Goal: Information Seeking & Learning: Learn about a topic

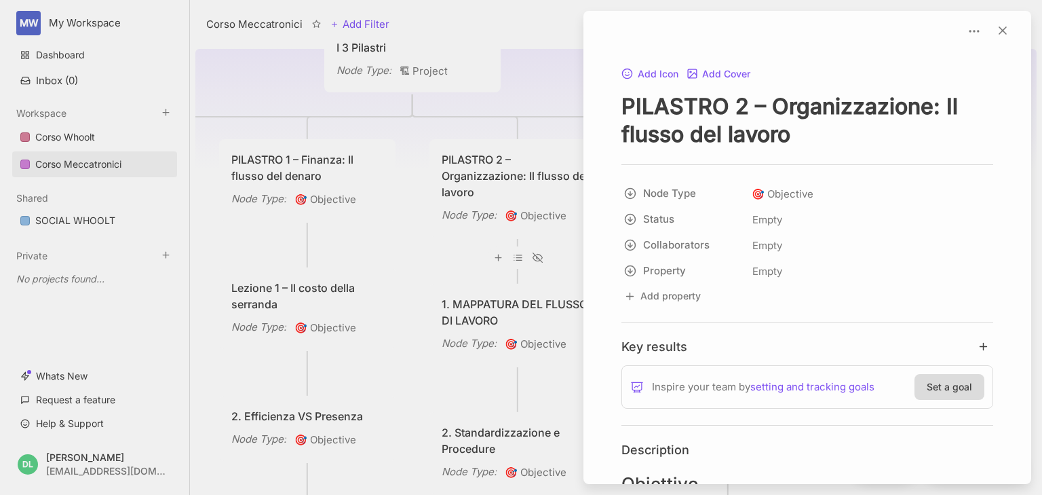
scroll to position [2225, 0]
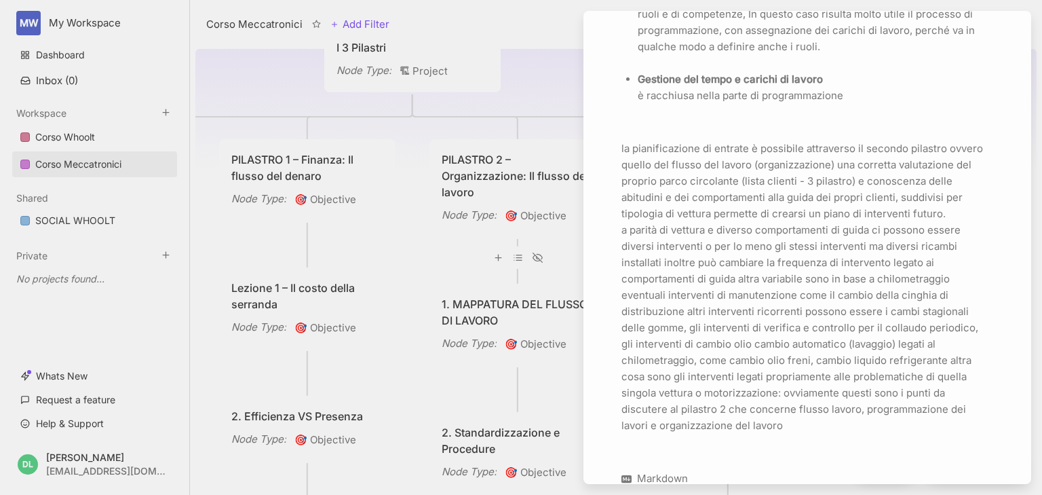
click at [535, 37] on div at bounding box center [521, 247] width 1042 height 495
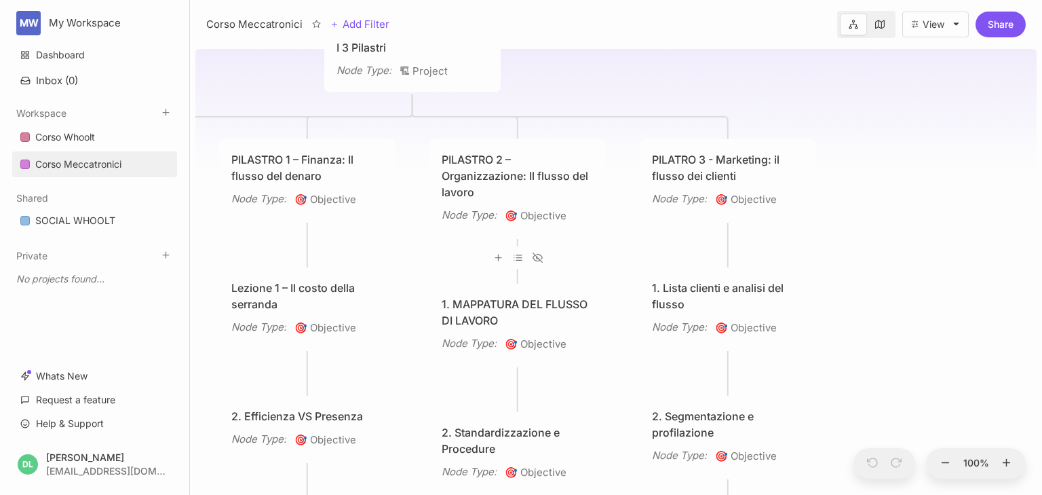
click at [486, 306] on div "1. MAPPATURA DEL FLUSSO DI LAVORO" at bounding box center [518, 312] width 152 height 33
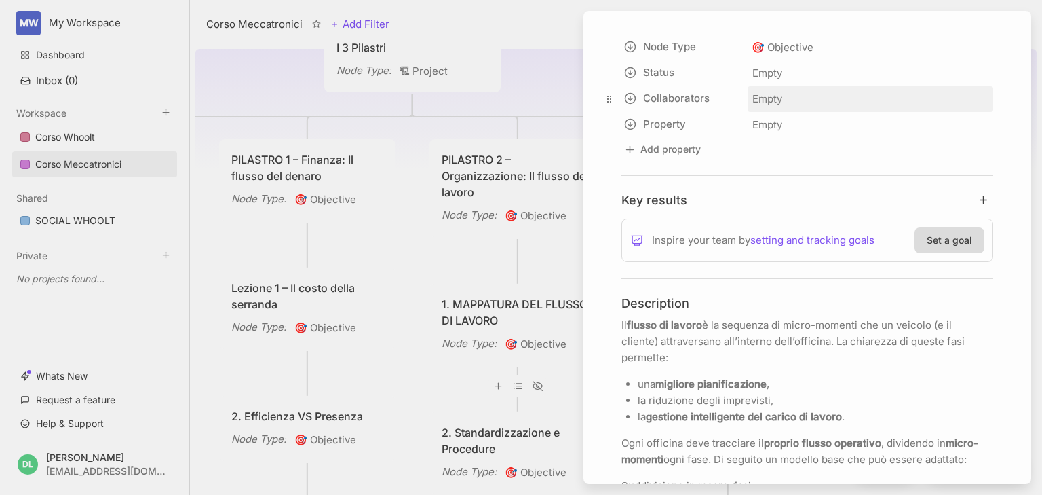
scroll to position [217, 0]
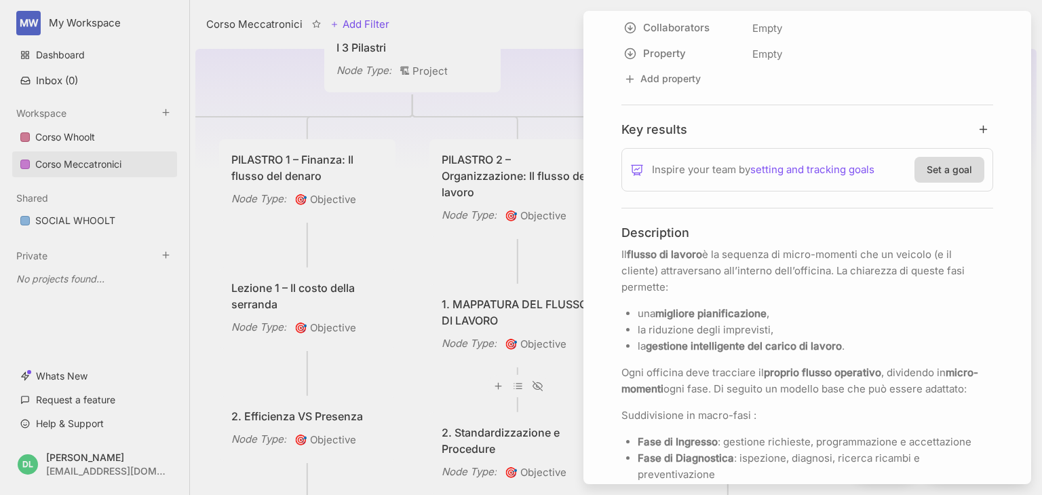
click at [524, 187] on div at bounding box center [521, 247] width 1042 height 495
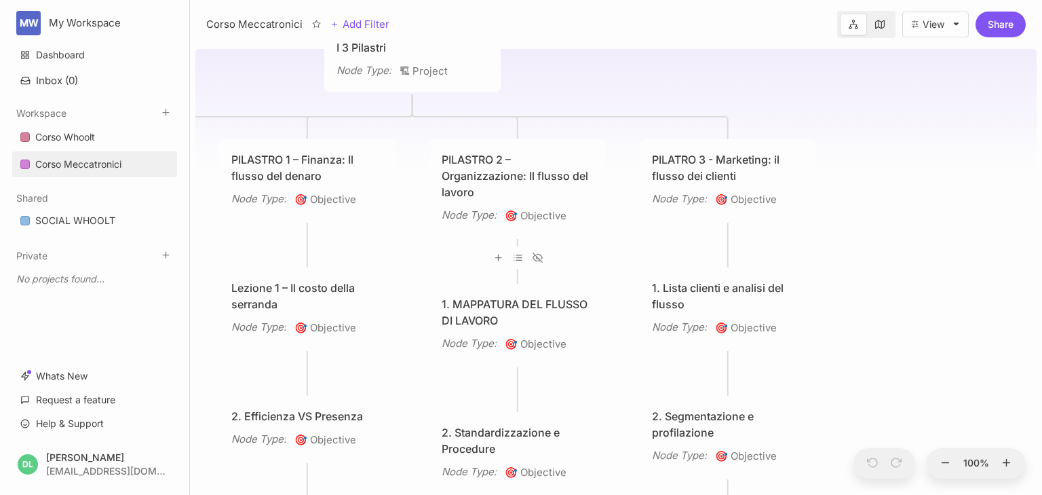
click at [524, 187] on div "PILASTRO 2 – Organizzazione: Il flusso del lavoro" at bounding box center [518, 175] width 152 height 49
click at [524, 187] on div at bounding box center [521, 247] width 1042 height 495
click at [524, 187] on div "PILASTRO 2 – Organizzazione: Il flusso del lavoro" at bounding box center [518, 175] width 152 height 49
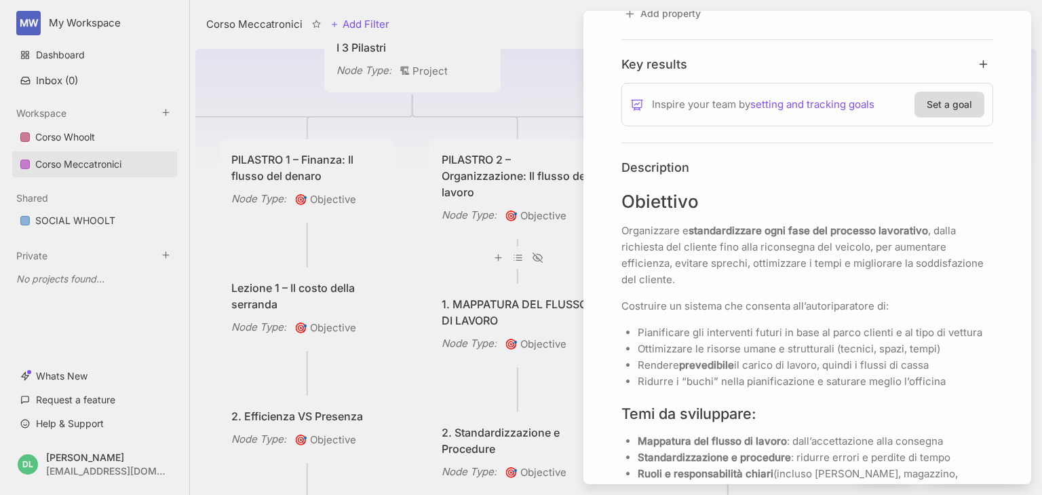
scroll to position [434, 0]
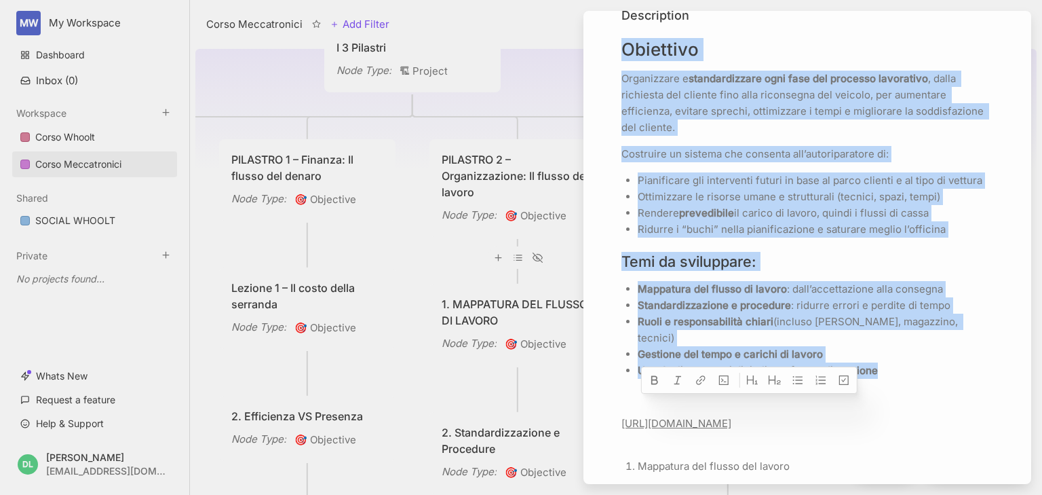
drag, startPoint x: 624, startPoint y: 48, endPoint x: 887, endPoint y: 361, distance: 408.8
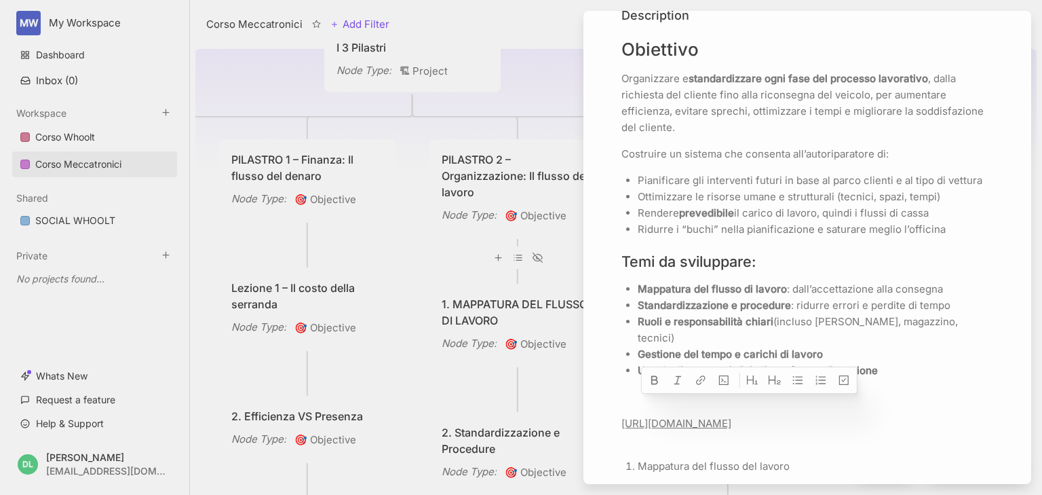
click at [525, 98] on div at bounding box center [521, 247] width 1042 height 495
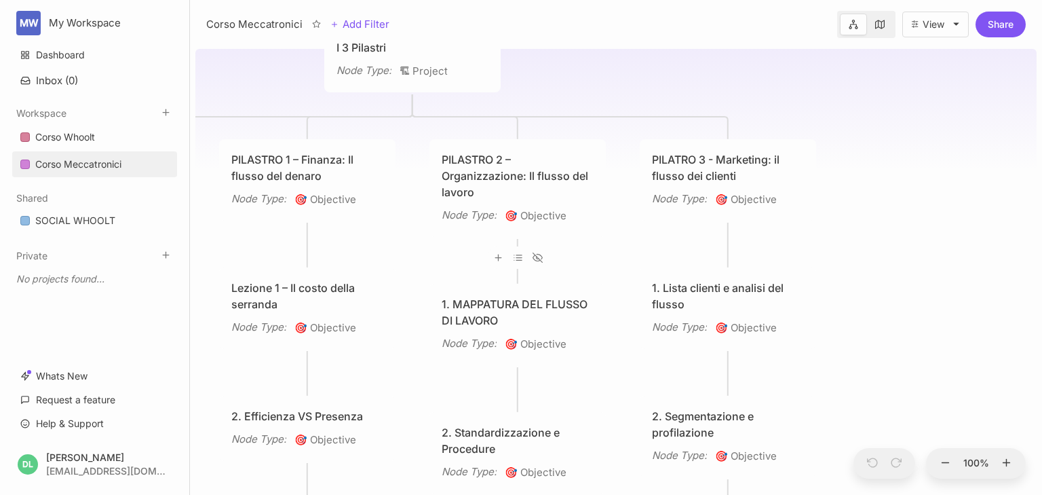
click at [525, 156] on div "PILASTRO 2 – Organizzazione: Il flusso del lavoro" at bounding box center [518, 175] width 152 height 49
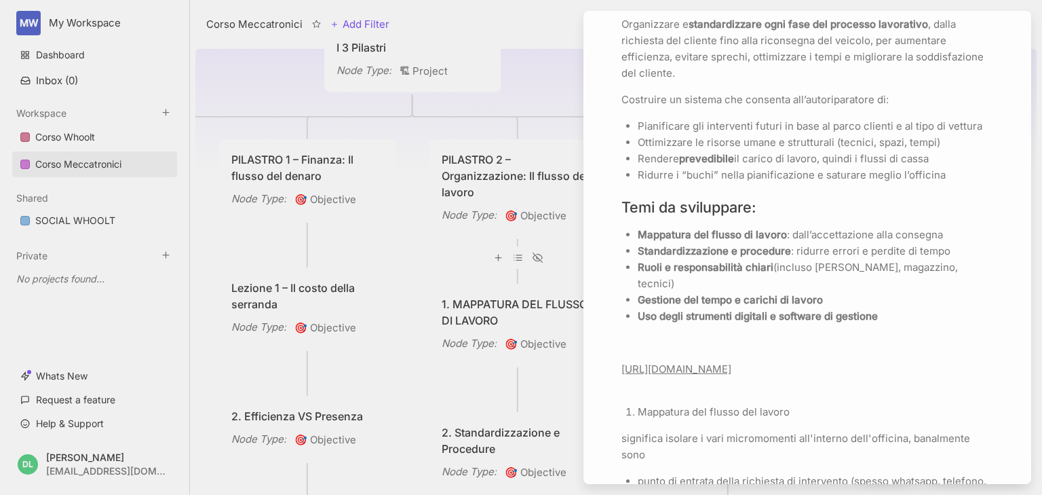
scroll to position [271, 0]
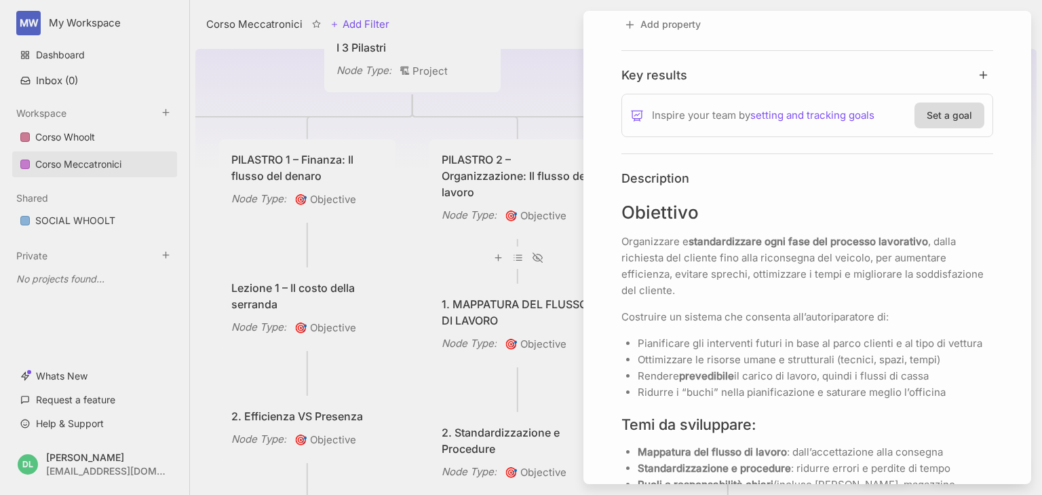
drag, startPoint x: 621, startPoint y: 209, endPoint x: 721, endPoint y: 323, distance: 151.9
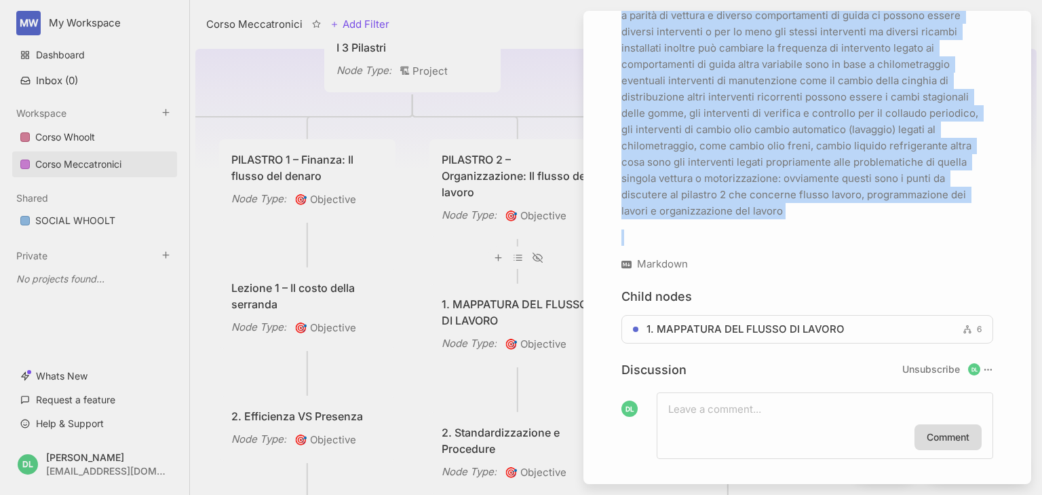
scroll to position [2453, 0]
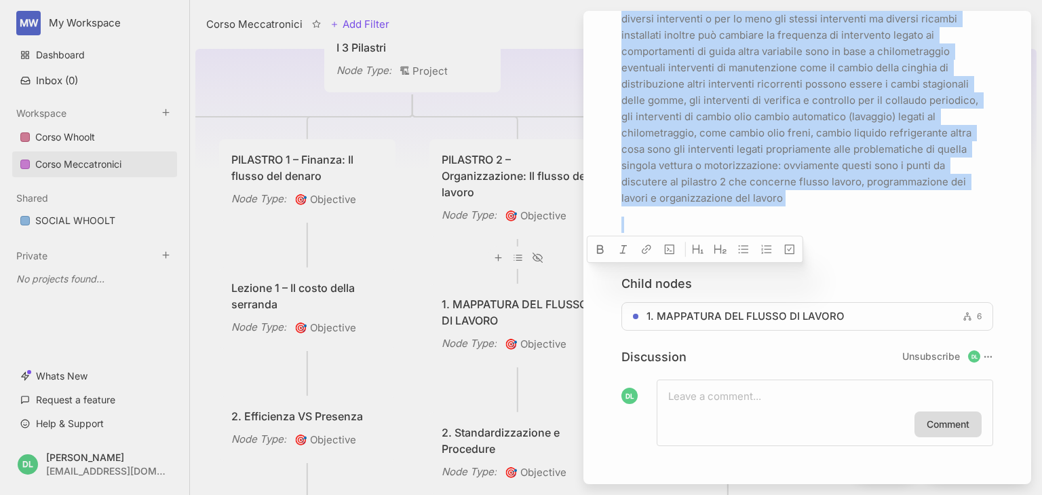
drag, startPoint x: 624, startPoint y: 212, endPoint x: 822, endPoint y: 285, distance: 211.0
copy div "Loremipsu Dolorsitame c adipiscingelit sedd eius tem incididu utlaboreet , dolo…"
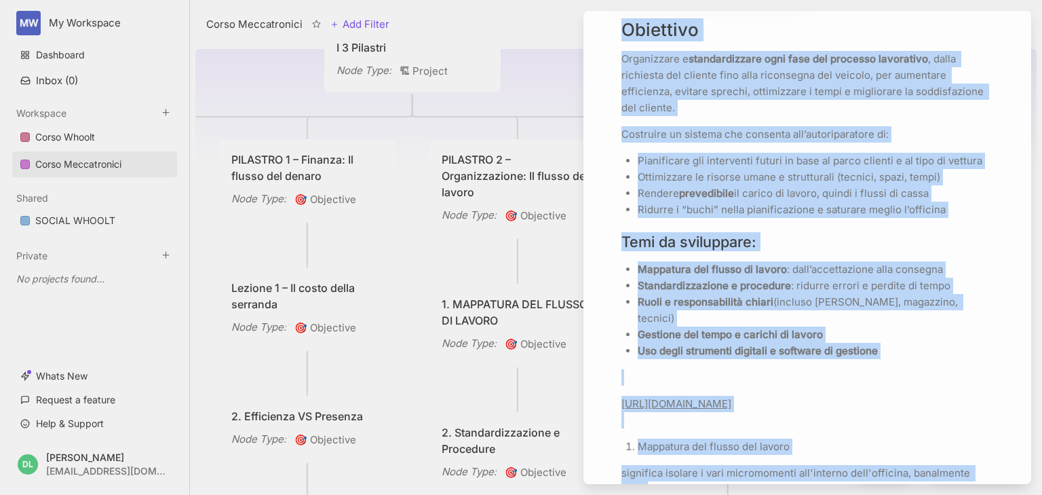
scroll to position [499, 0]
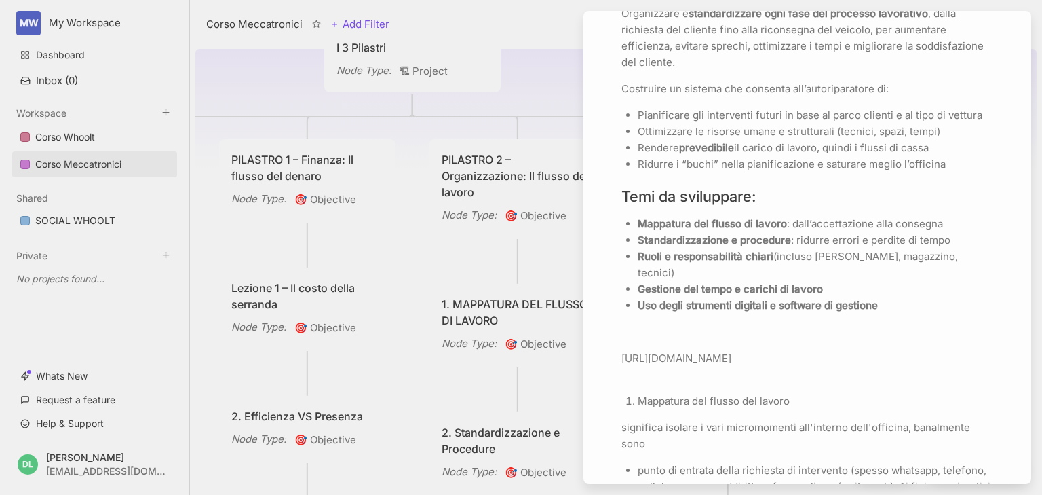
click at [700, 353] on link "[URL][DOMAIN_NAME]" at bounding box center [677, 357] width 110 height 13
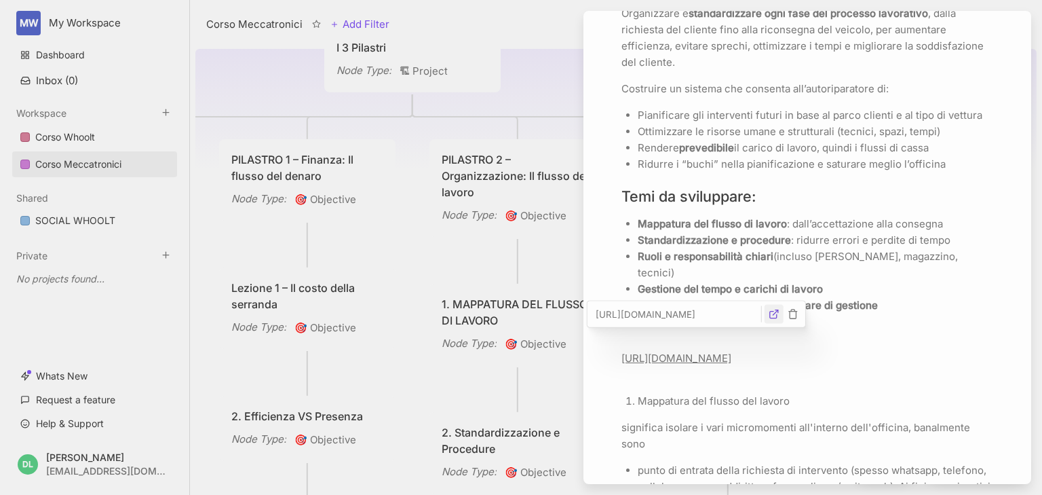
click at [773, 312] on icon "button" at bounding box center [774, 314] width 11 height 11
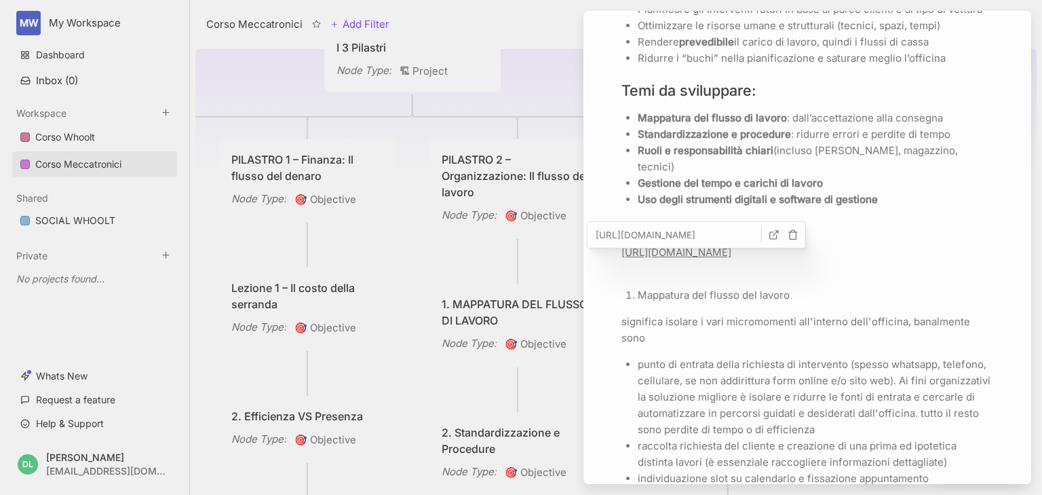
scroll to position [608, 0]
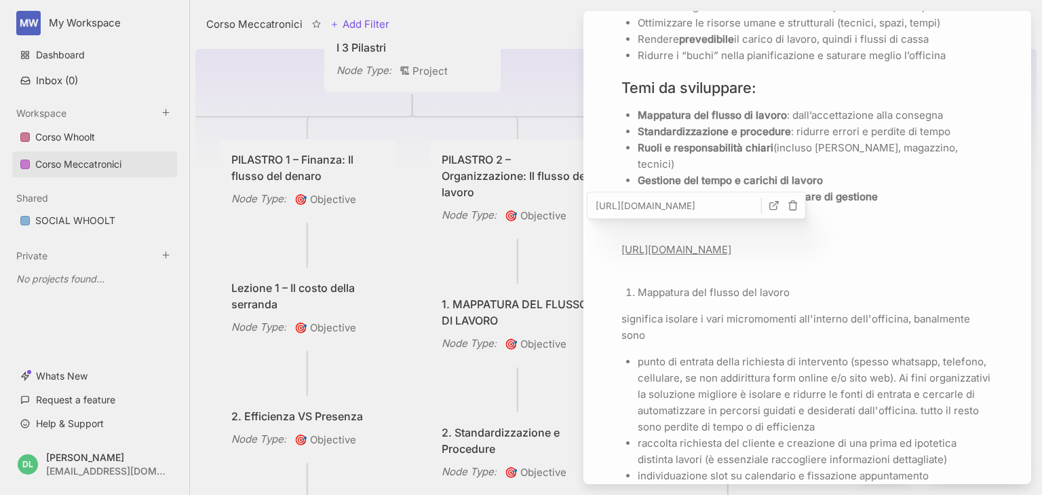
click at [559, 258] on div at bounding box center [521, 247] width 1042 height 495
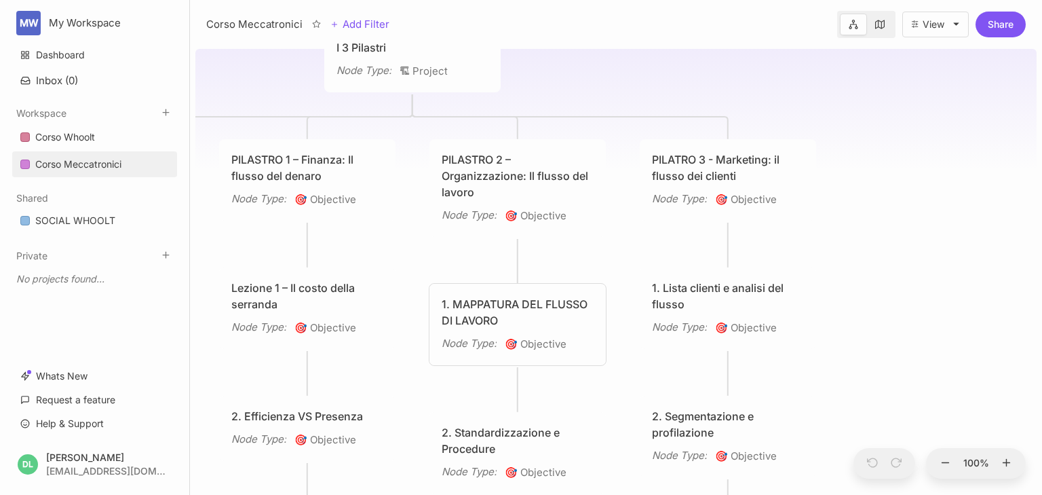
click at [546, 305] on div "1. MAPPATURA DEL FLUSSO DI LAVORO" at bounding box center [518, 312] width 152 height 33
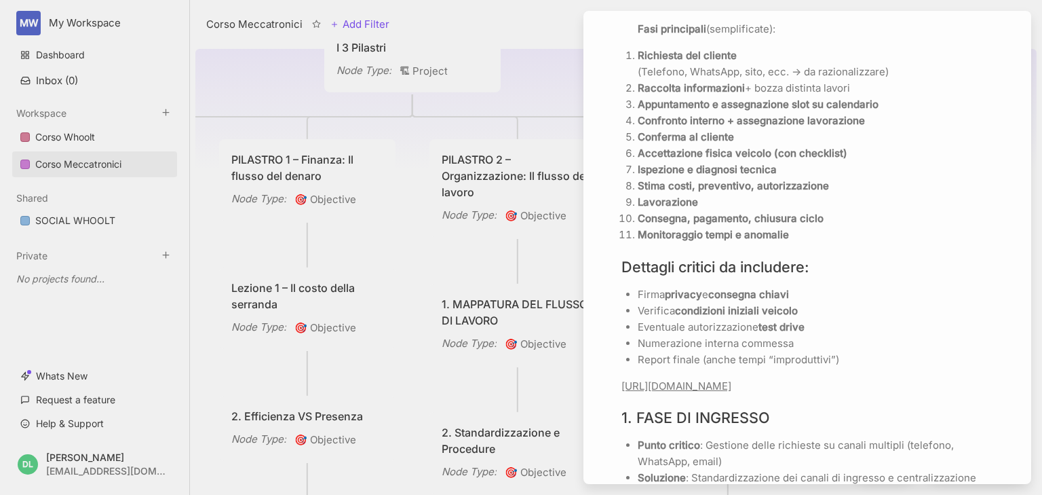
scroll to position [814, 0]
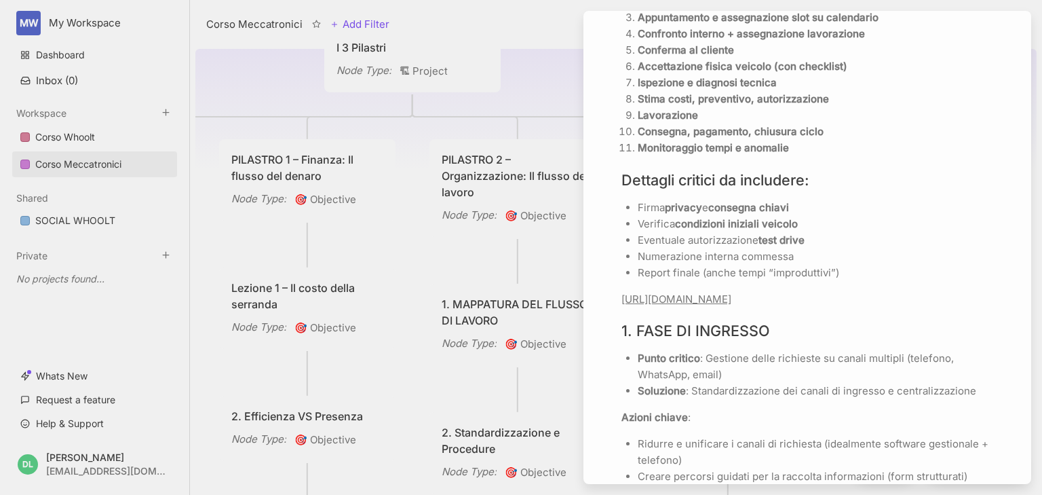
click at [684, 303] on link "[URL][DOMAIN_NAME]" at bounding box center [677, 298] width 110 height 13
click at [773, 274] on icon "button" at bounding box center [774, 271] width 11 height 11
click at [911, 140] on p "Monitoraggio tempi e anomalie" at bounding box center [816, 148] width 356 height 16
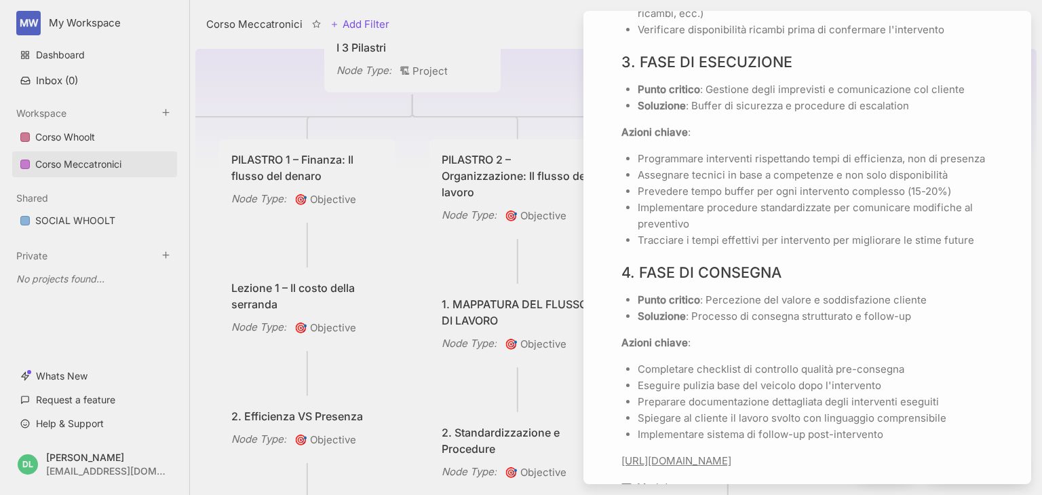
scroll to position [1806, 0]
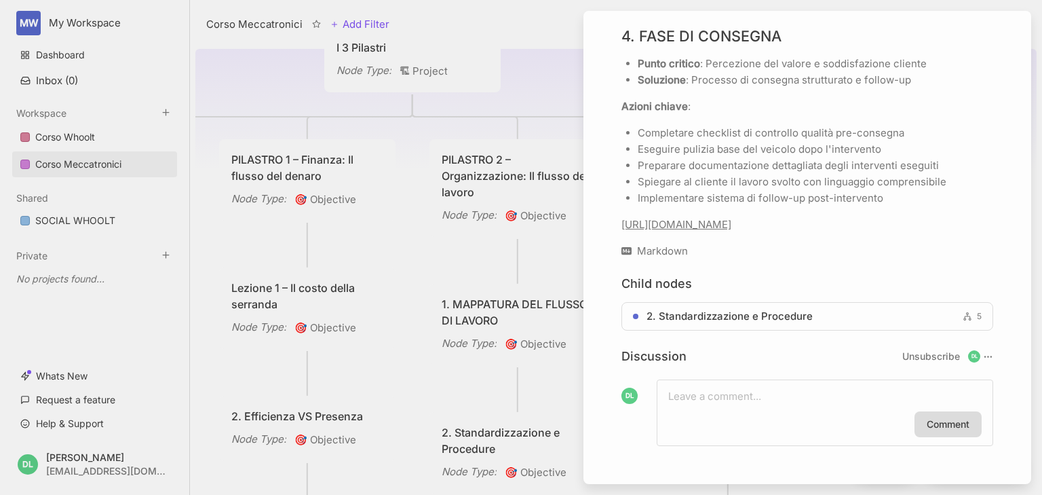
click at [682, 218] on link "[URL][DOMAIN_NAME]" at bounding box center [677, 224] width 110 height 13
click at [773, 177] on icon "button" at bounding box center [773, 180] width 7 height 7
click at [951, 125] on p "Completare checklist di controllo qualità pre-consegna" at bounding box center [816, 133] width 356 height 16
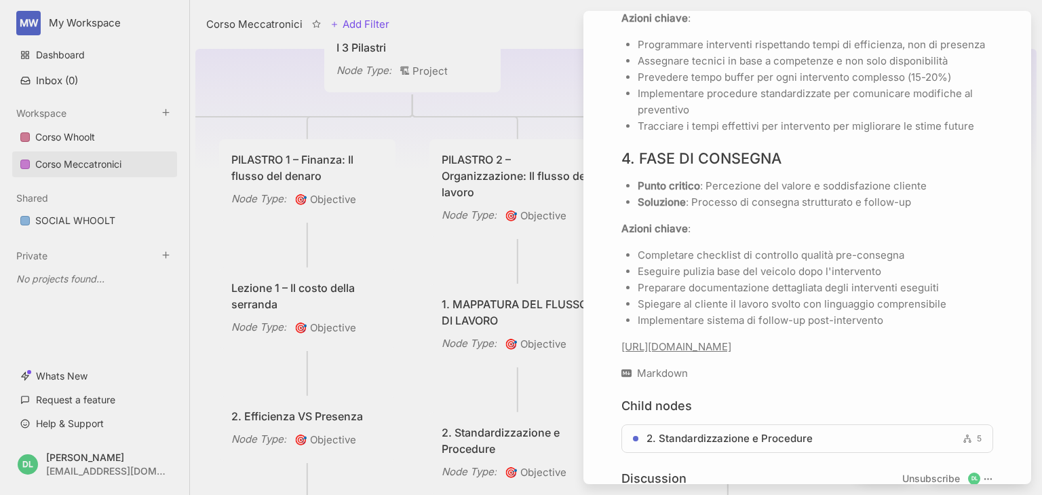
scroll to position [1775, 0]
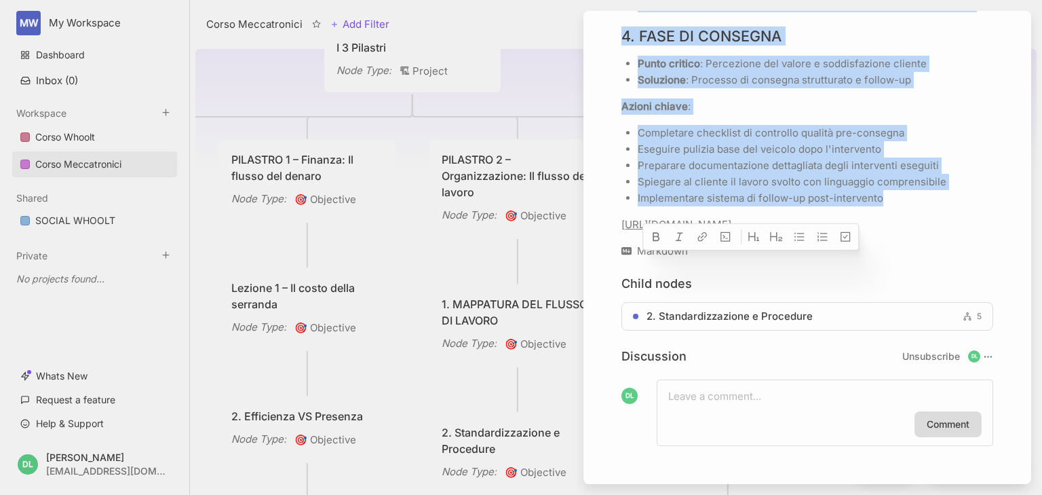
drag, startPoint x: 622, startPoint y: 236, endPoint x: 884, endPoint y: 214, distance: 262.8
copy div "Lo ipsumd si ametco a el seddoeiu te incid-utlabor etd ma aliquae (a mi veniamq…"
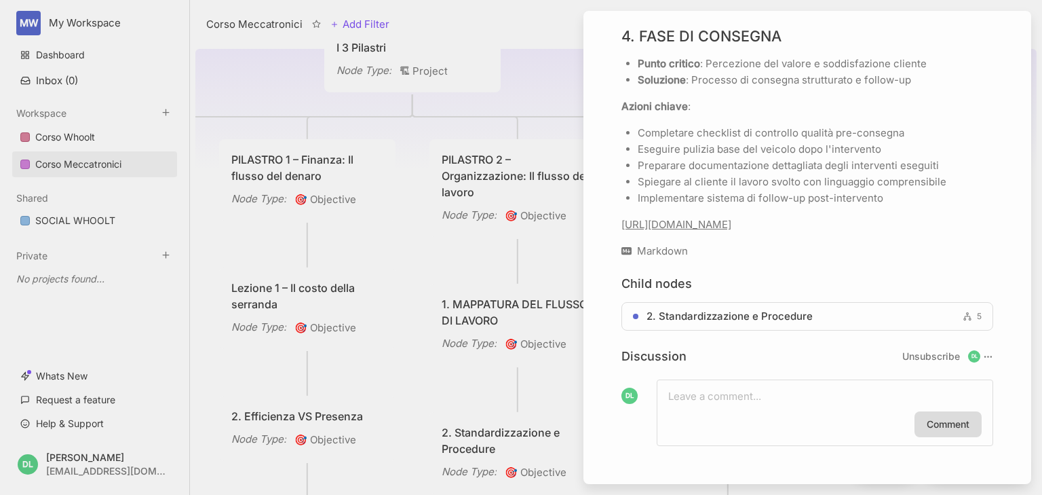
click at [437, 263] on div at bounding box center [521, 247] width 1042 height 495
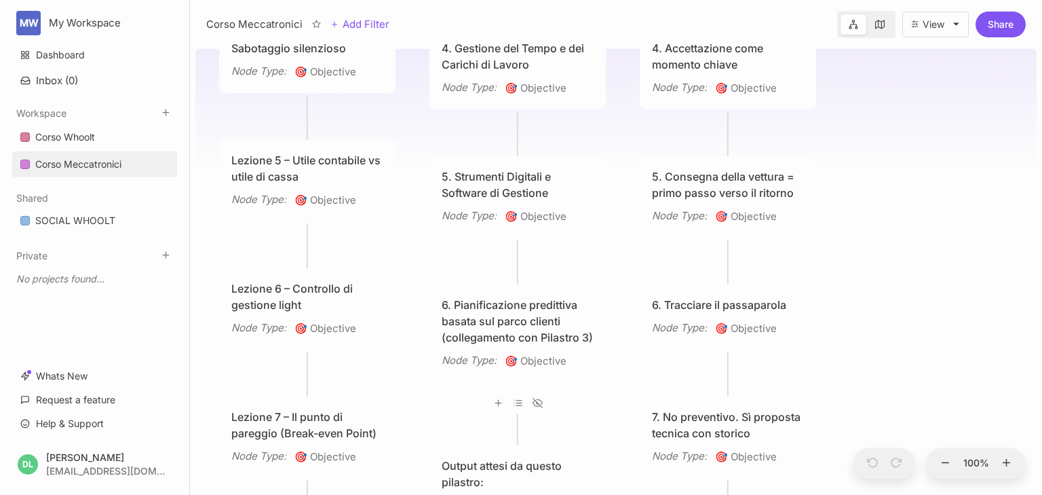
click at [459, 345] on div "6. Pianificazione predittiva basata sul parco clienti (collegamento con Pilastr…" at bounding box center [518, 321] width 152 height 49
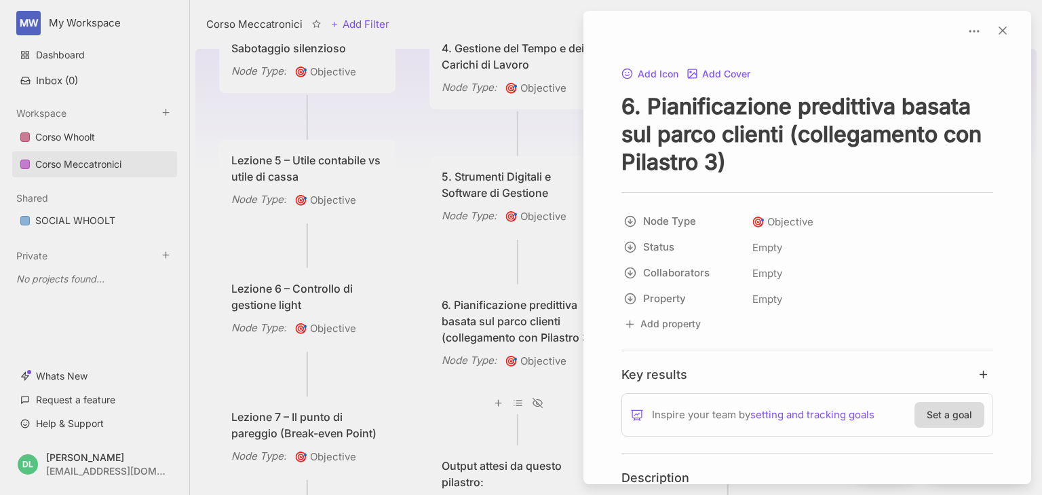
drag, startPoint x: 728, startPoint y: 163, endPoint x: 613, endPoint y: 119, distance: 122.6
click at [458, 417] on div at bounding box center [521, 247] width 1042 height 495
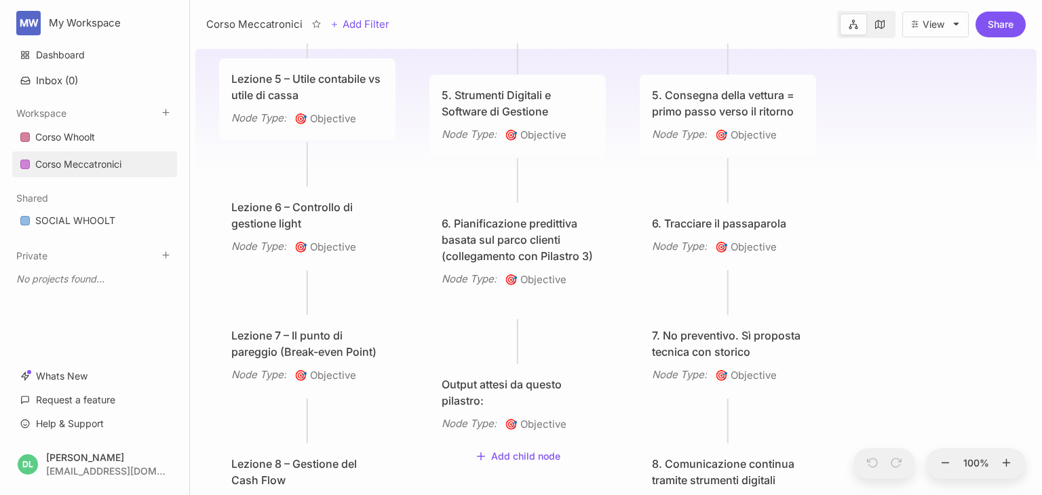
click at [477, 396] on div "Output attesi da questo pilastro:" at bounding box center [518, 392] width 152 height 33
click at [477, 396] on div at bounding box center [521, 247] width 1042 height 495
click at [486, 401] on div "Output attesi da questo pilastro:" at bounding box center [518, 392] width 152 height 33
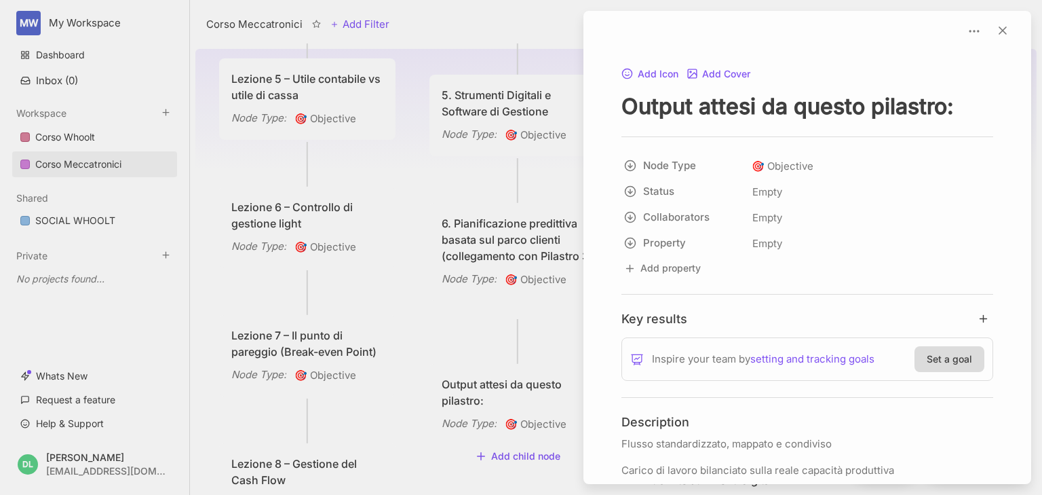
drag, startPoint x: 955, startPoint y: 109, endPoint x: 630, endPoint y: 144, distance: 327.5
click at [630, 144] on div "Add Icon Add Cover Output attesi da questo pilastro: Node Type 🎯 Objective Stat…" at bounding box center [807, 385] width 437 height 641
